Goal: Check status: Check status

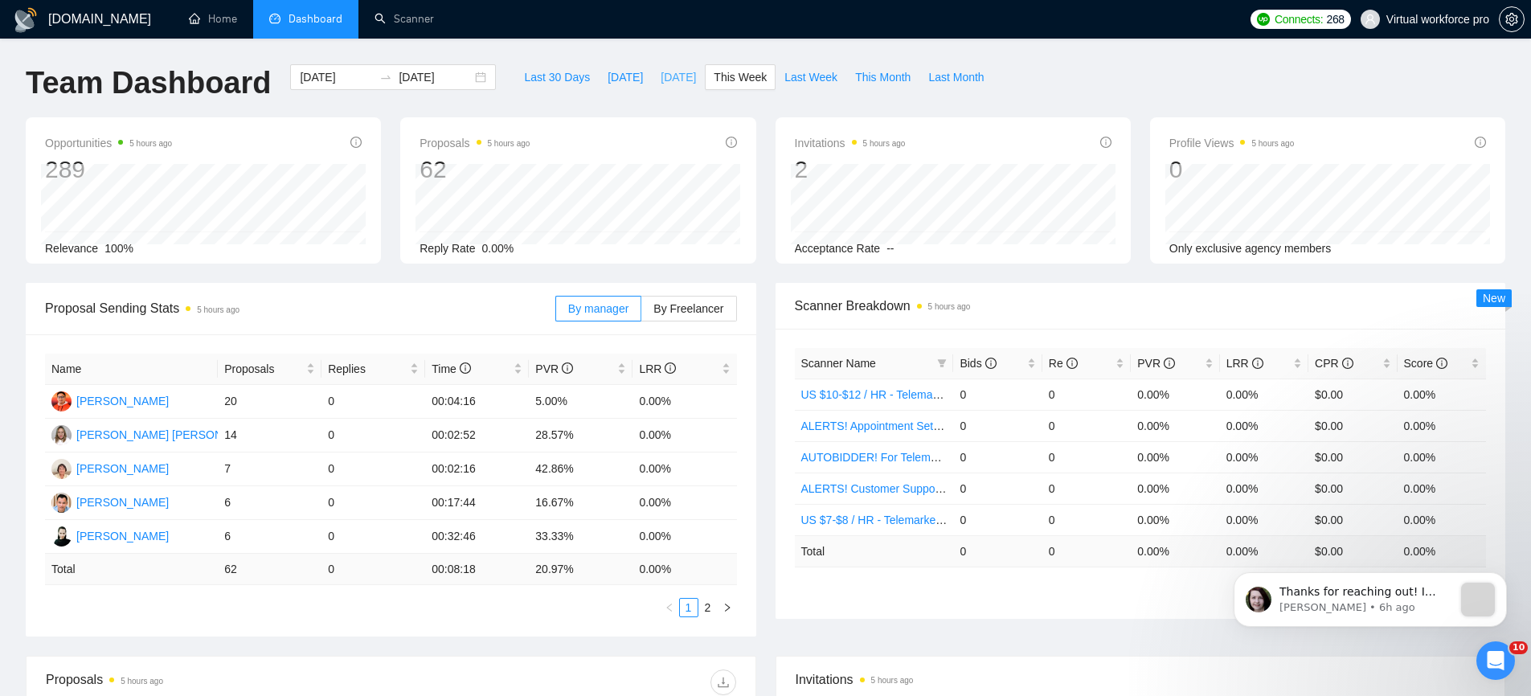
click at [670, 78] on span "[DATE]" at bounding box center [678, 77] width 35 height 18
type input "[DATE]"
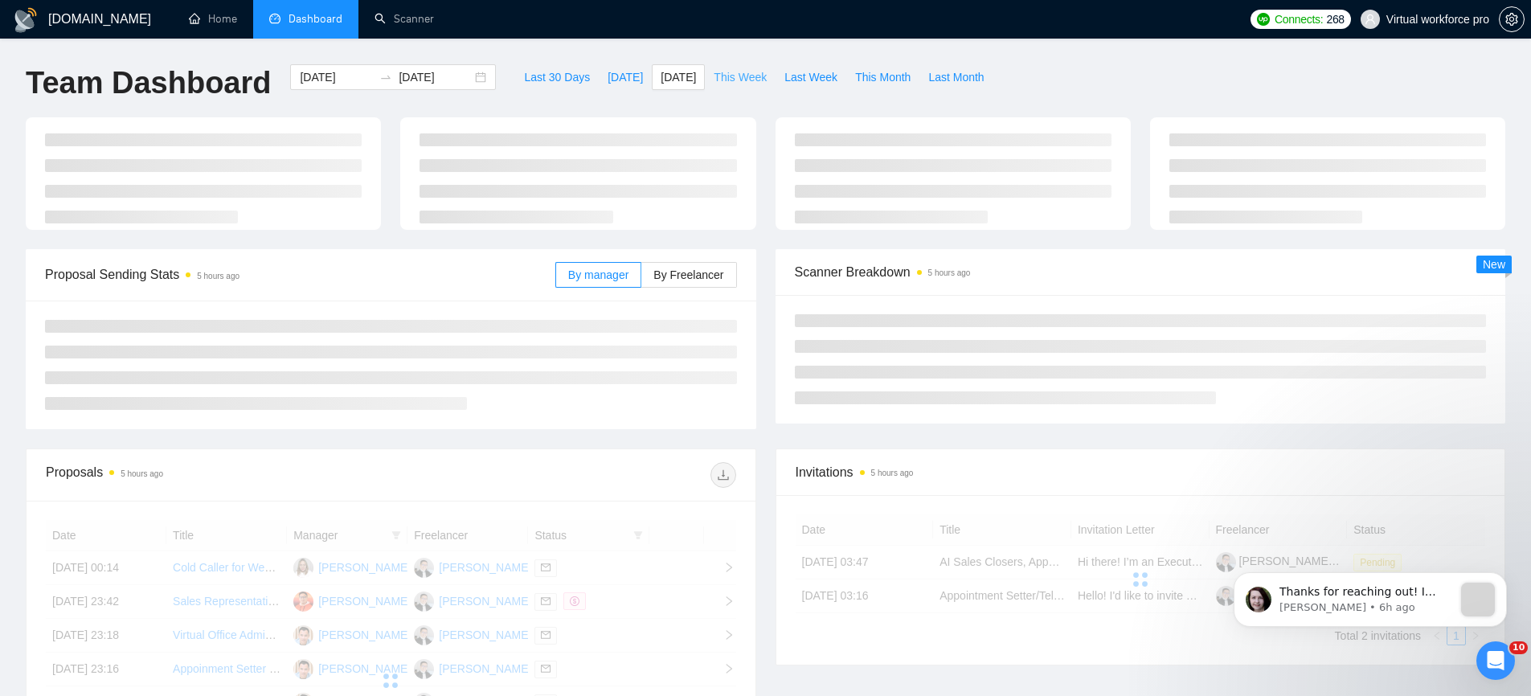
click at [742, 84] on span "This Week" at bounding box center [740, 77] width 53 height 18
type input "[DATE]"
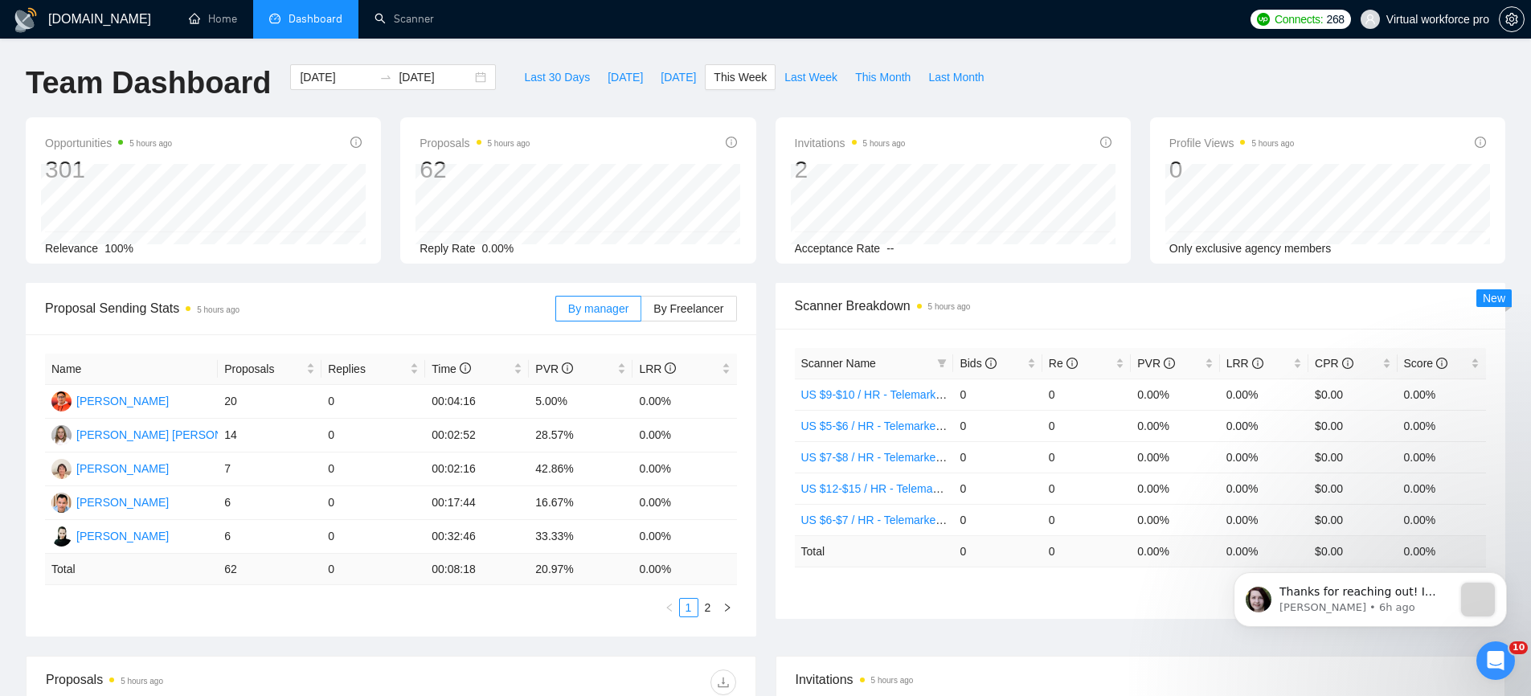
click at [814, 92] on div "Last 30 Days [DATE] [DATE] This Week Last Week This Month Last Month" at bounding box center [754, 90] width 497 height 53
click at [814, 80] on span "Last Week" at bounding box center [811, 77] width 53 height 18
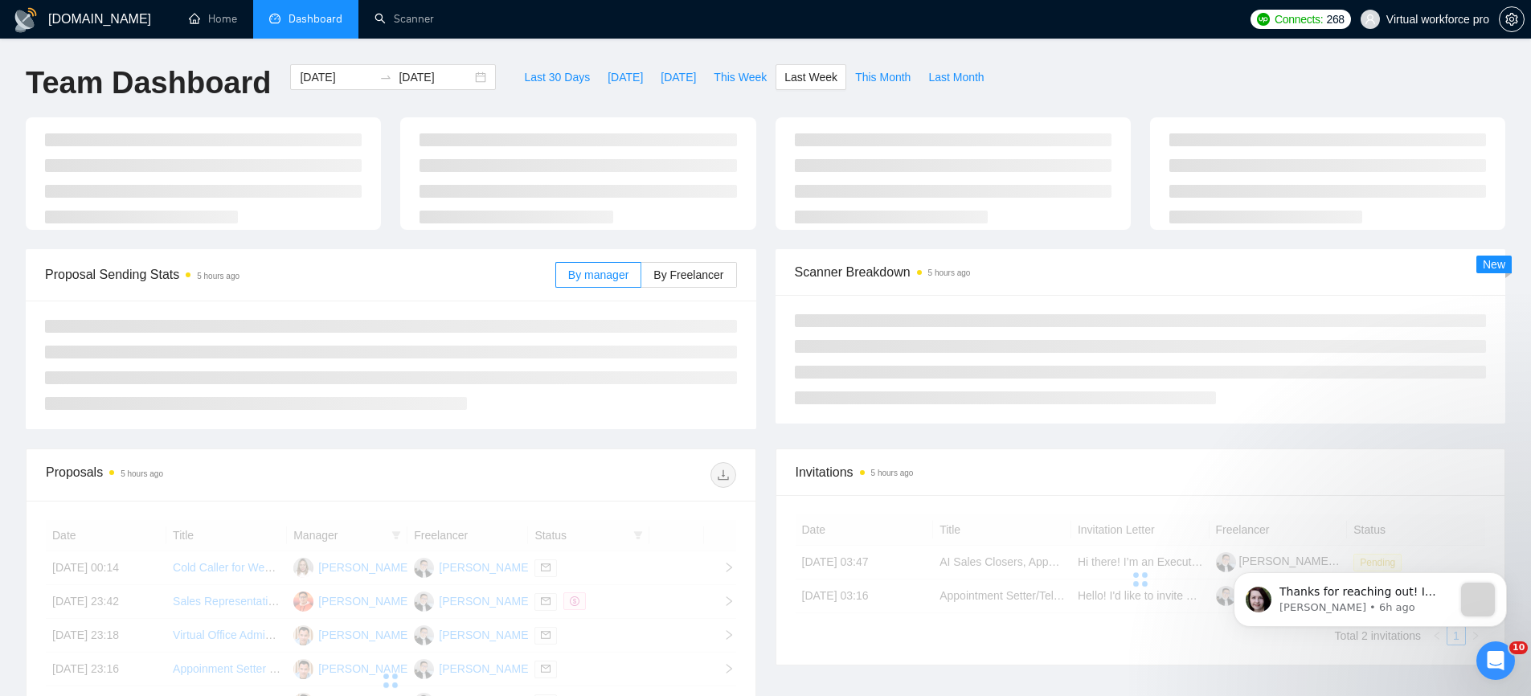
type input "[DATE]"
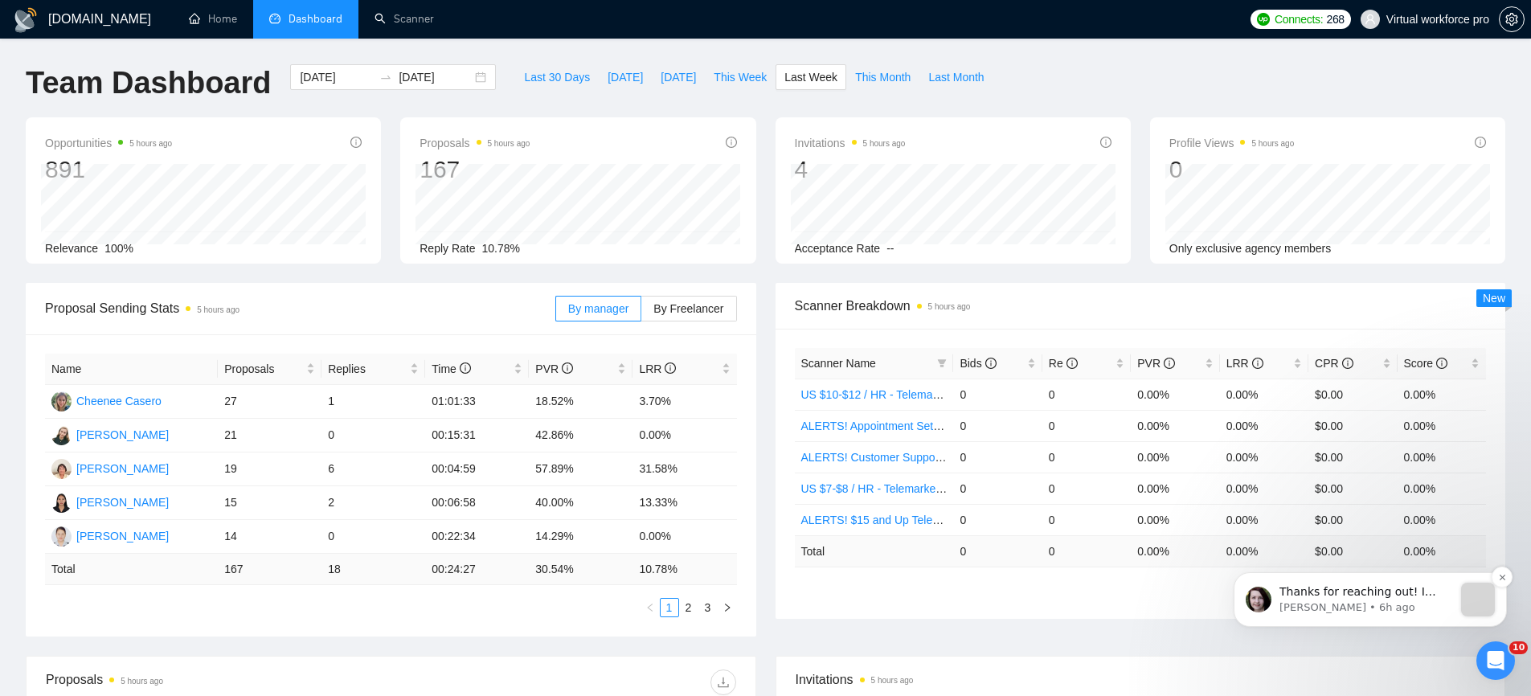
click at [1433, 601] on p "[PERSON_NAME] • 6h ago" at bounding box center [1367, 608] width 174 height 14
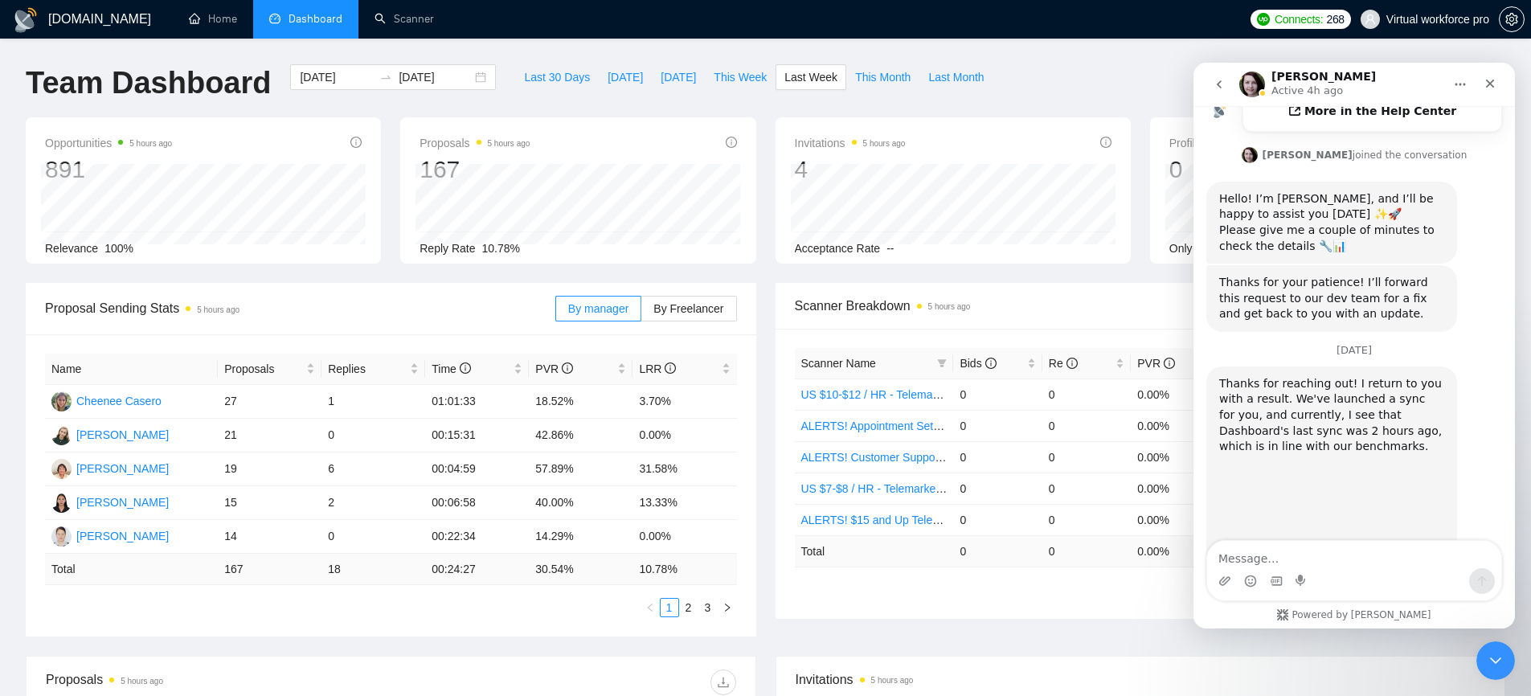
scroll to position [584, 0]
